Goal: Check status: Check status

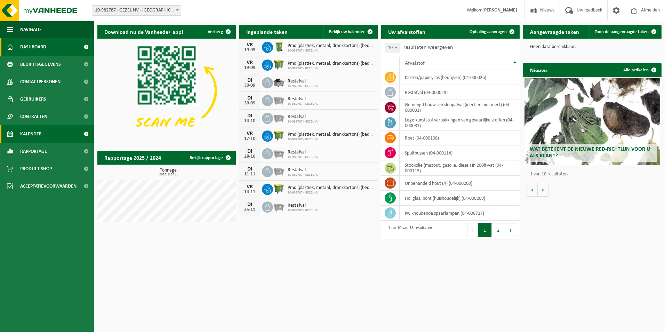
click at [36, 135] on span "Kalender" at bounding box center [31, 133] width 22 height 17
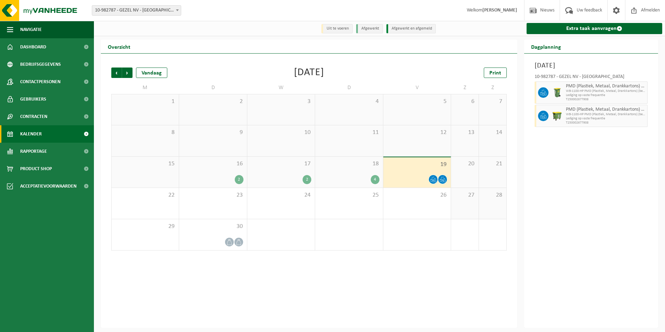
click at [370, 177] on div "4" at bounding box center [349, 179] width 61 height 9
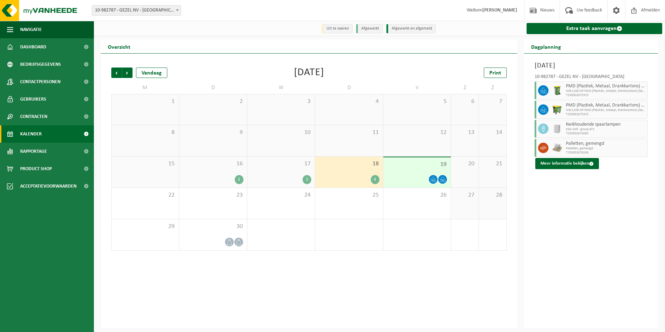
click at [291, 172] on div "17 2" at bounding box center [281, 172] width 68 height 31
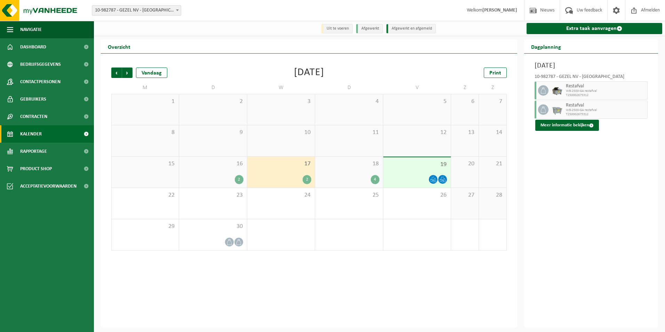
click at [227, 169] on div "16 2" at bounding box center [213, 172] width 68 height 31
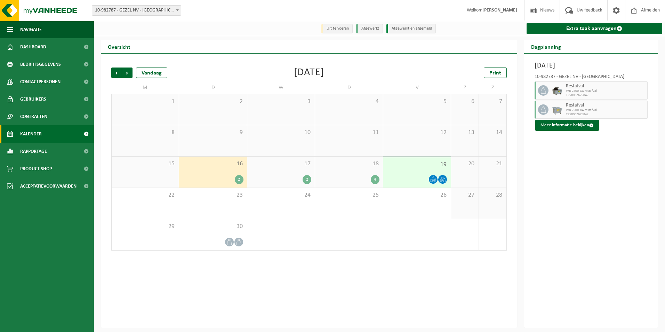
click at [402, 171] on div "19" at bounding box center [418, 172] width 68 height 30
